Goal: Navigation & Orientation: Find specific page/section

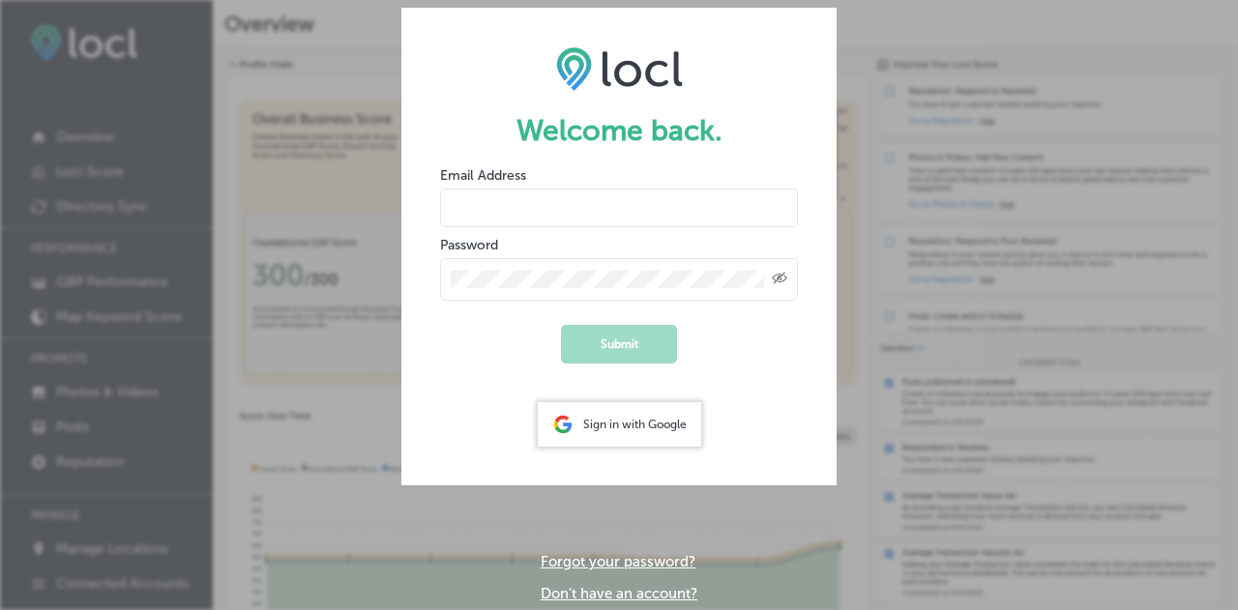
click at [617, 202] on input "email" at bounding box center [619, 208] width 358 height 39
type input "[EMAIL_ADDRESS][DOMAIN_NAME]"
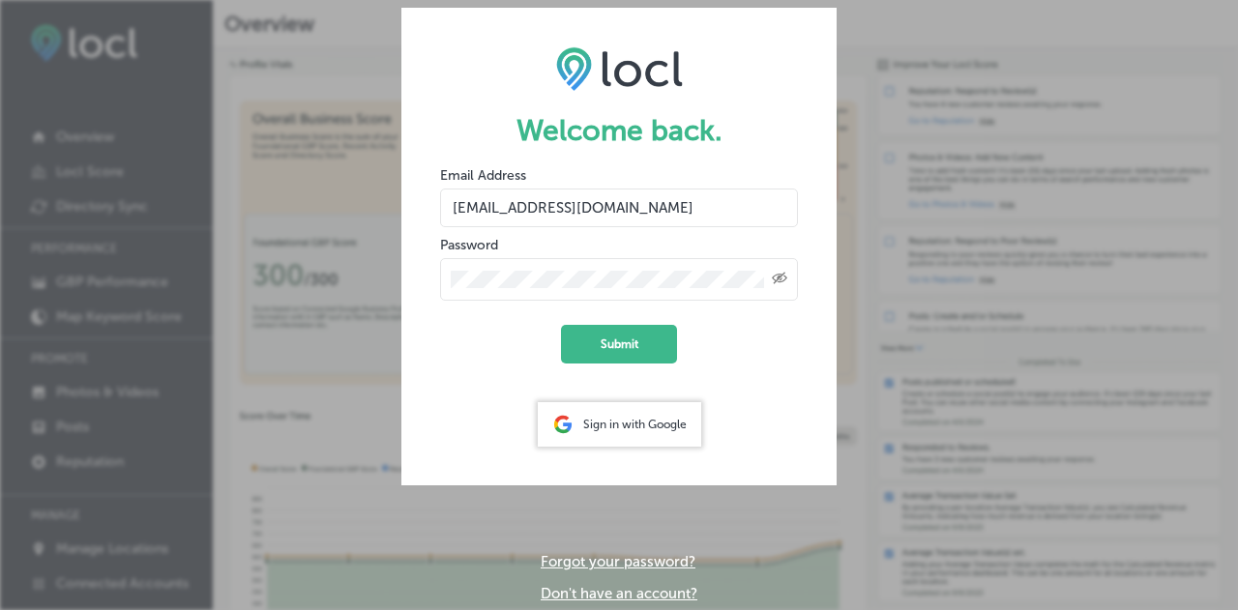
click at [561, 325] on button "Submit" at bounding box center [619, 344] width 116 height 39
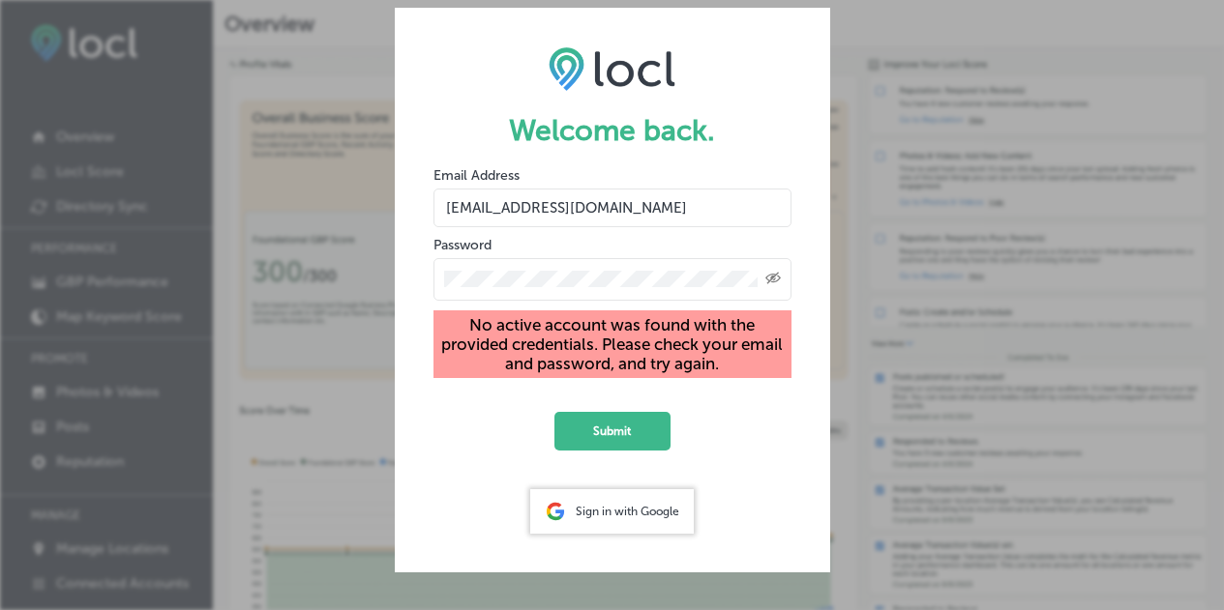
click at [630, 525] on div "Sign in with Google" at bounding box center [612, 512] width 164 height 45
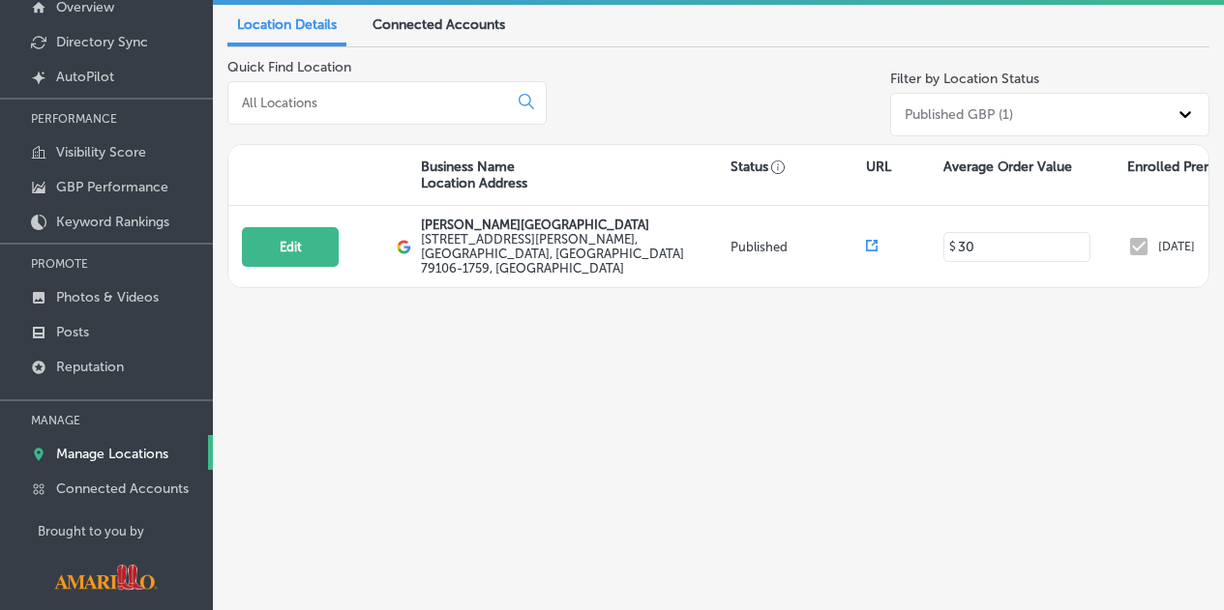
scroll to position [170, 0]
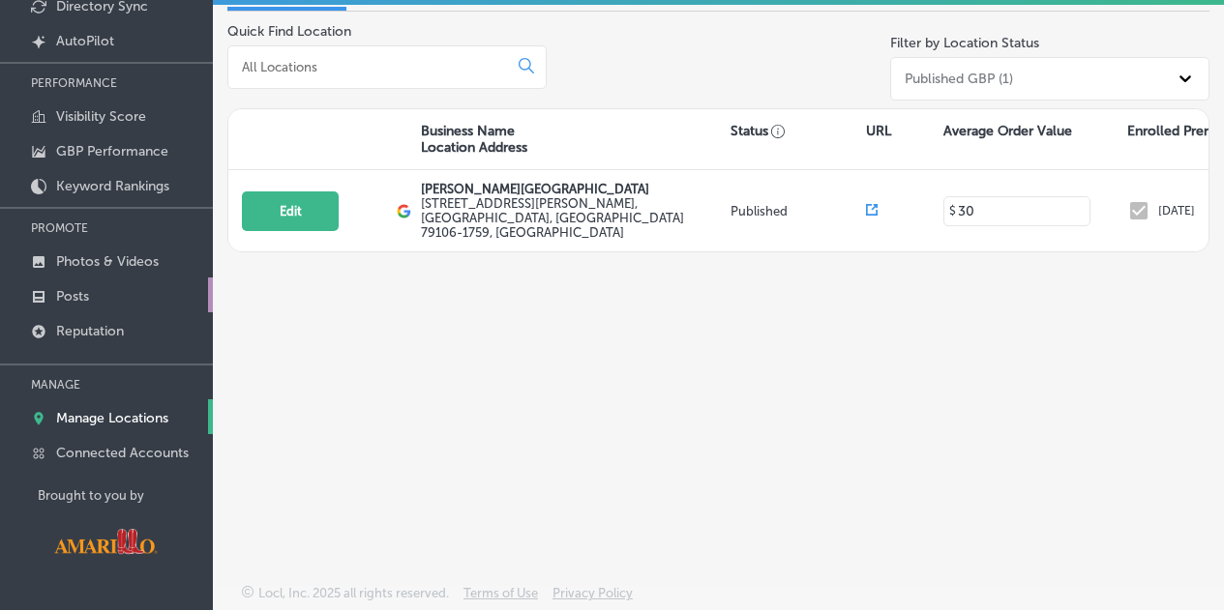
click at [104, 289] on link "Posts" at bounding box center [106, 295] width 213 height 35
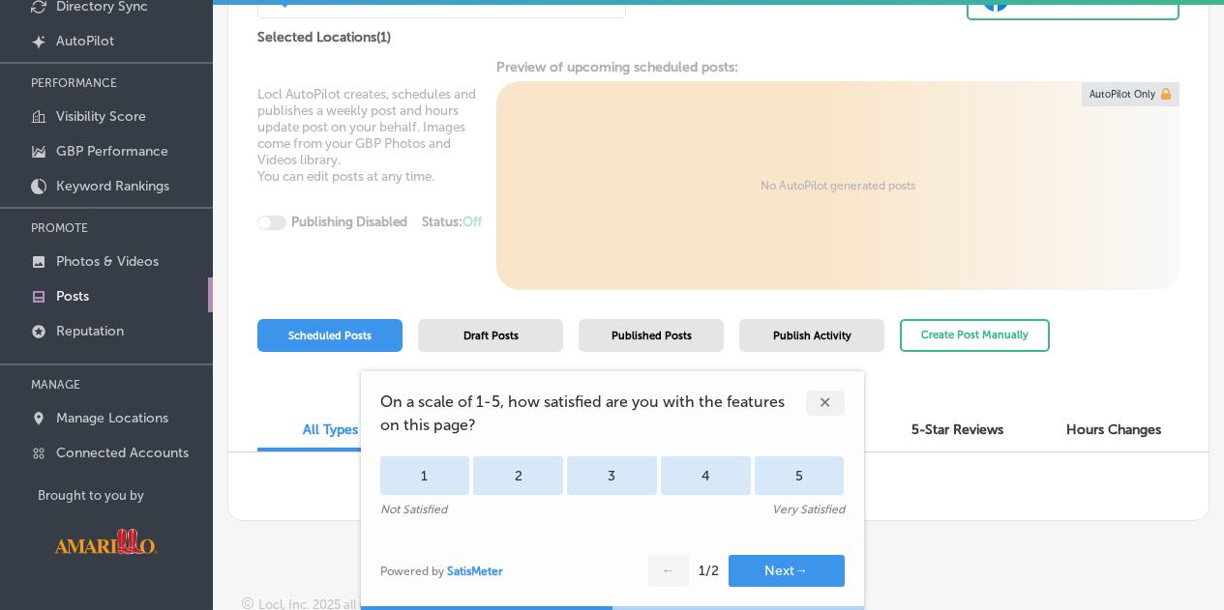
click at [814, 400] on div "✕" at bounding box center [825, 403] width 39 height 25
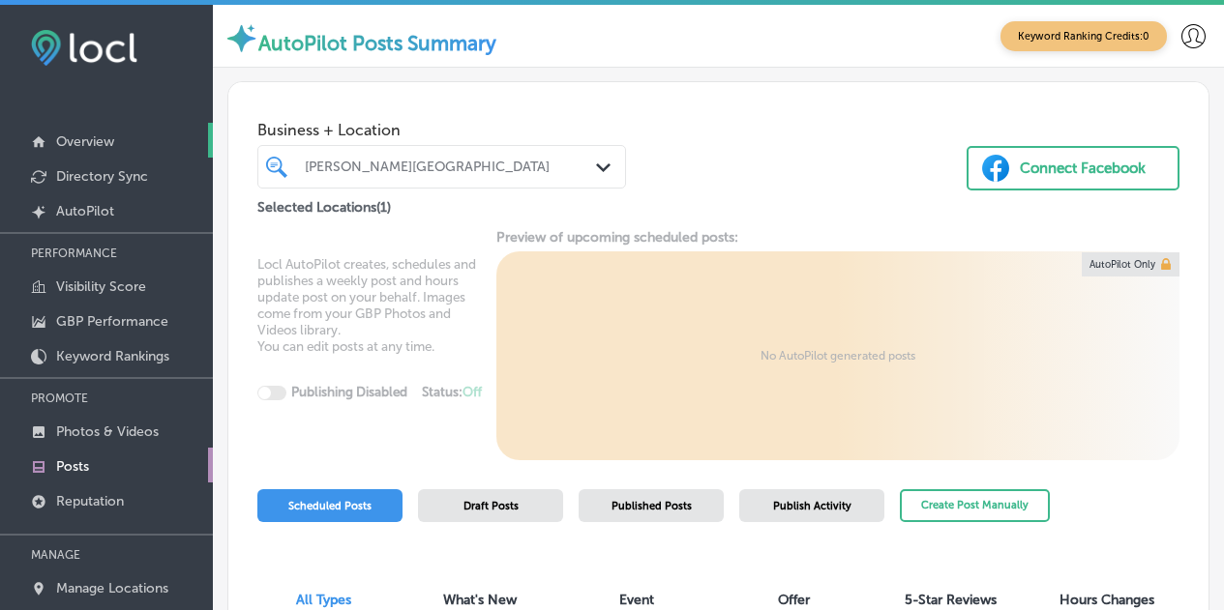
click at [122, 132] on link "Overview" at bounding box center [106, 140] width 213 height 35
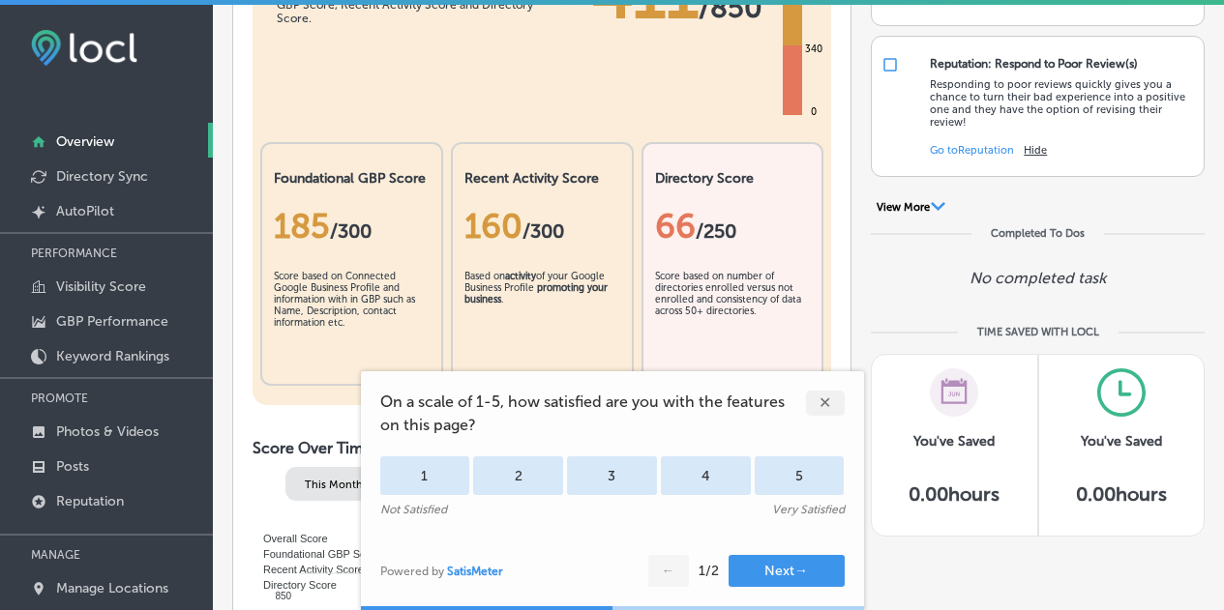
scroll to position [387, 0]
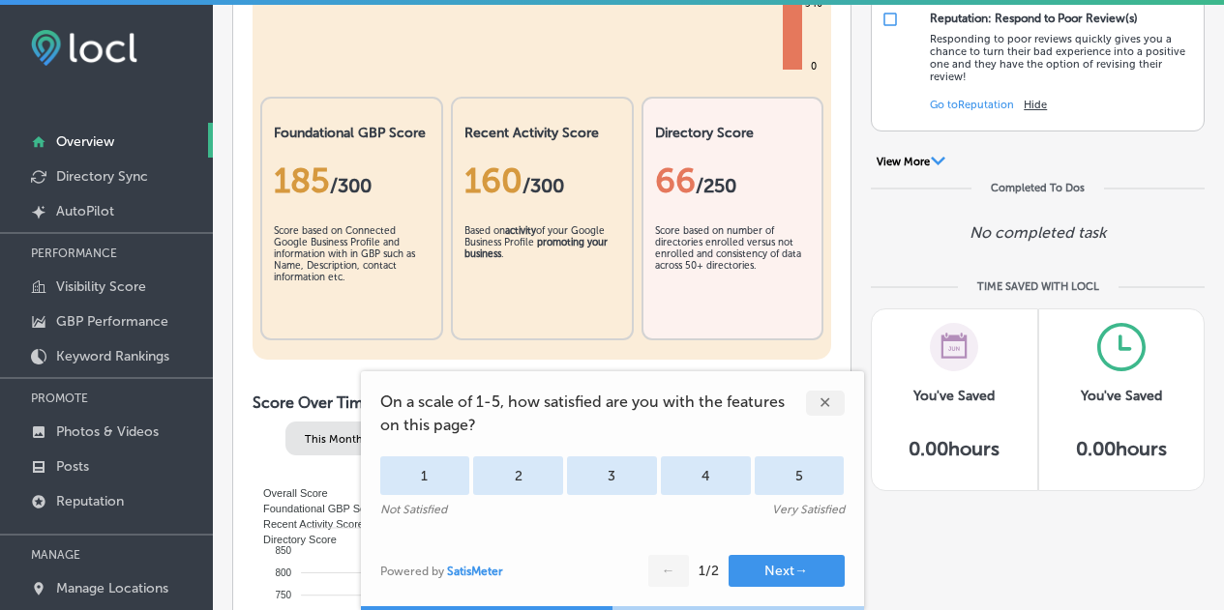
click at [829, 407] on div "✕" at bounding box center [825, 403] width 39 height 25
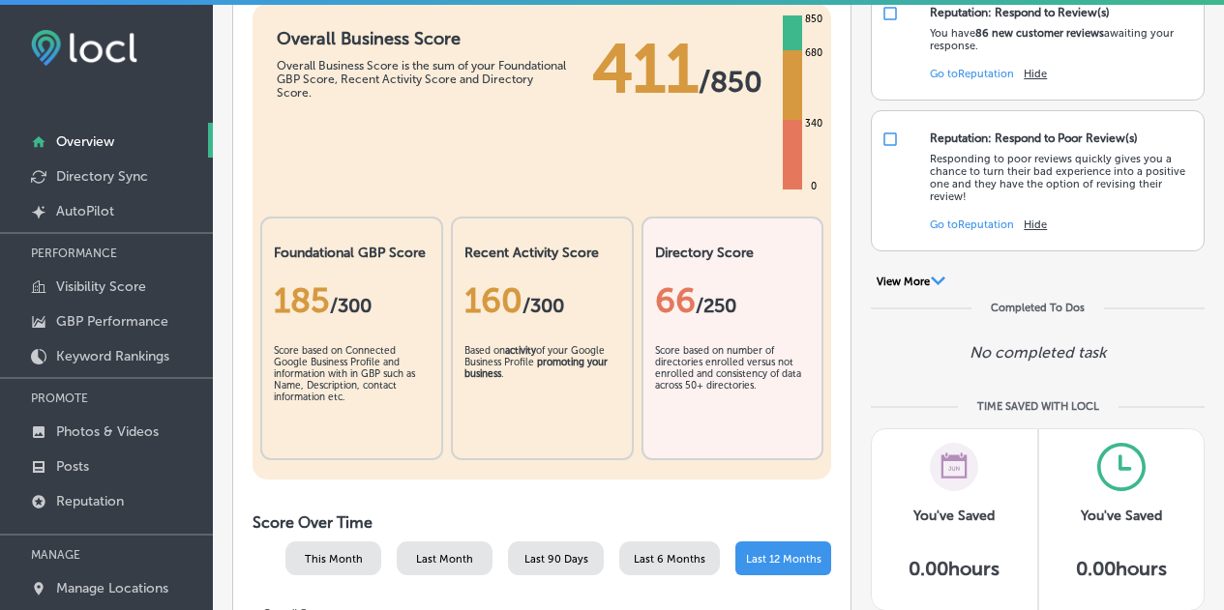
scroll to position [0, 0]
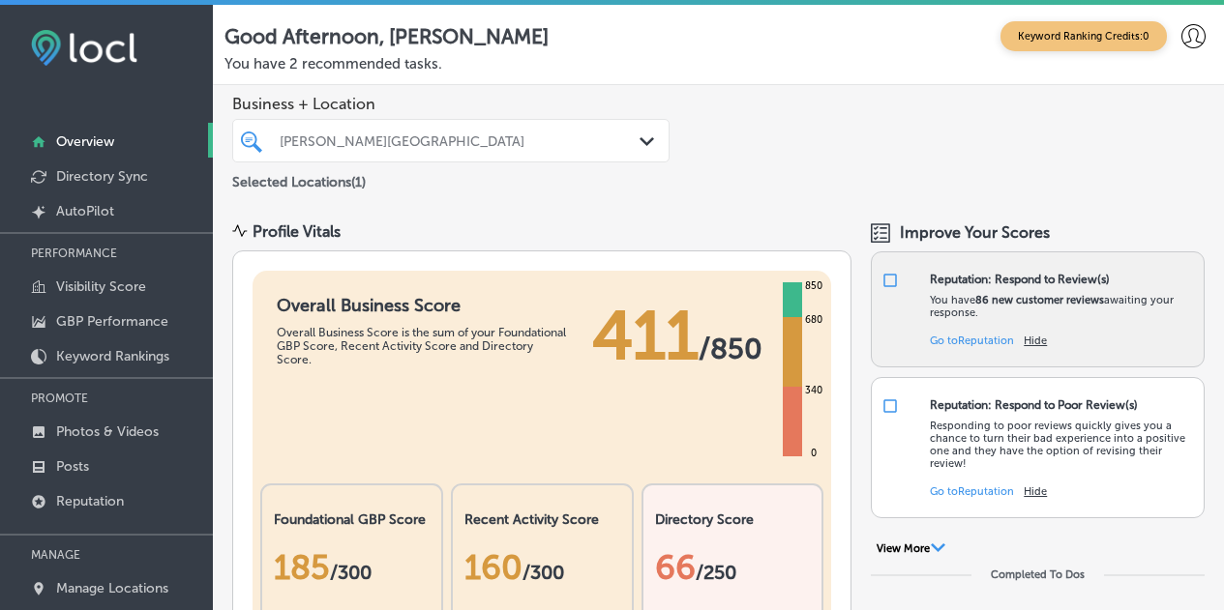
click at [1024, 342] on button "Hide" at bounding box center [1035, 341] width 23 height 13
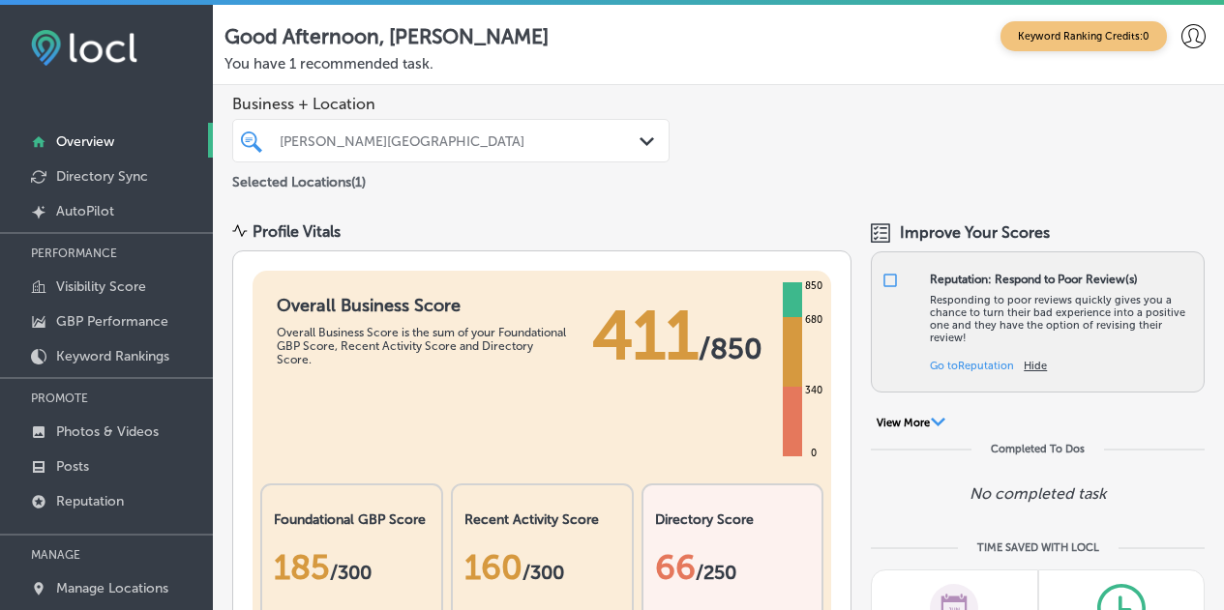
click at [1027, 364] on button "Hide" at bounding box center [1035, 366] width 23 height 13
